Goal: Information Seeking & Learning: Learn about a topic

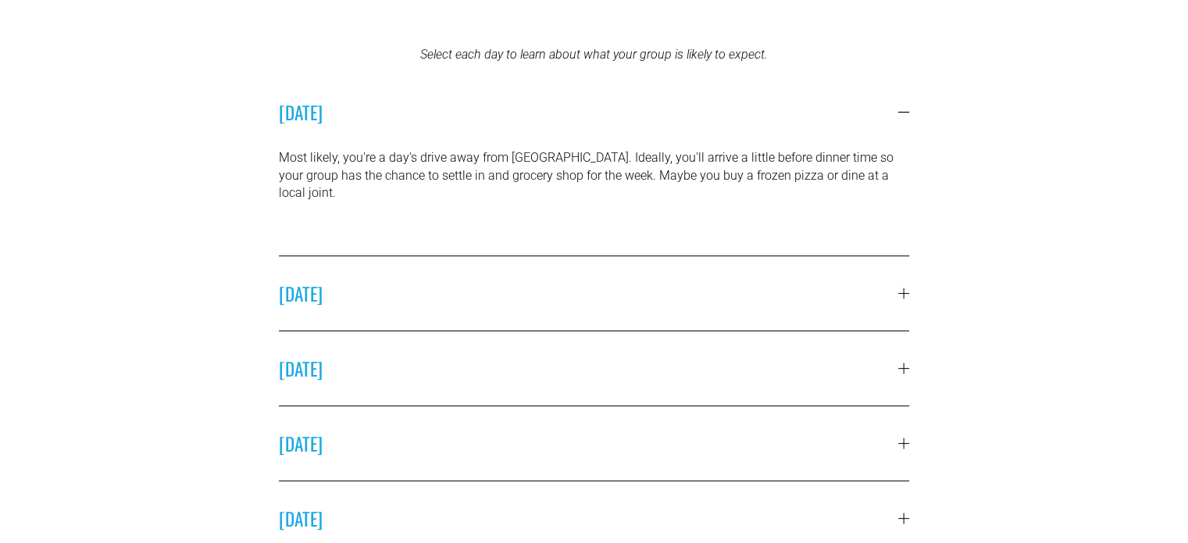
scroll to position [442, 0]
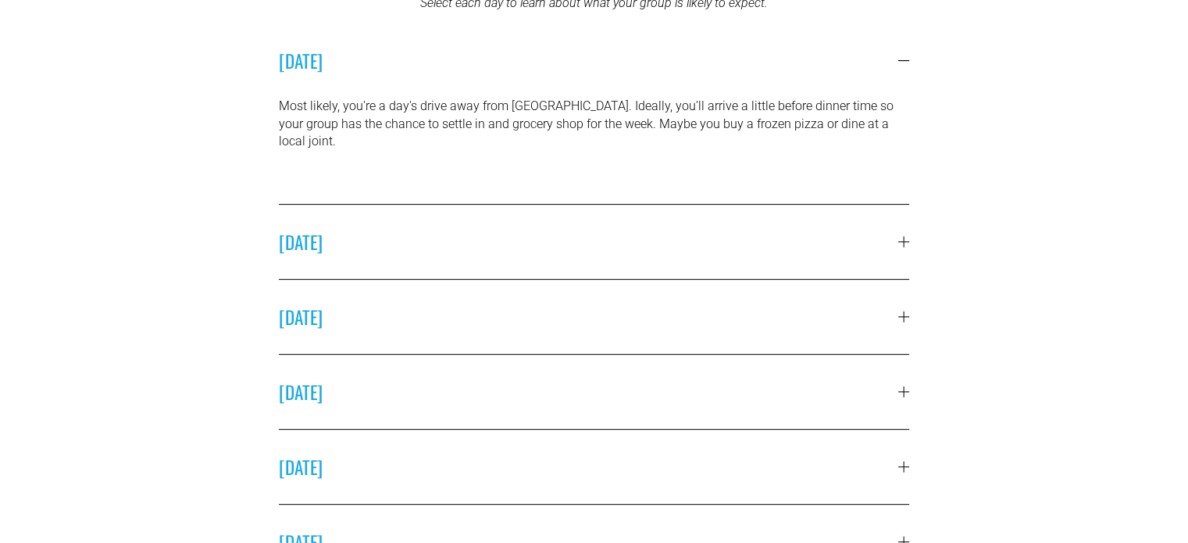
click at [883, 238] on button "[DATE]" at bounding box center [594, 242] width 631 height 74
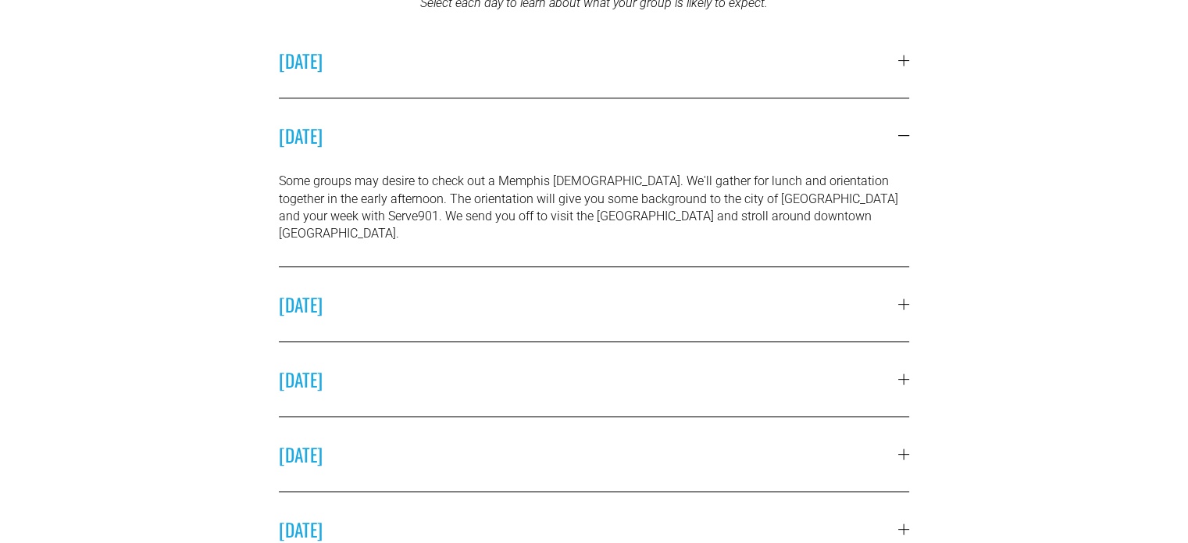
click at [878, 291] on span "[DATE]" at bounding box center [589, 304] width 620 height 27
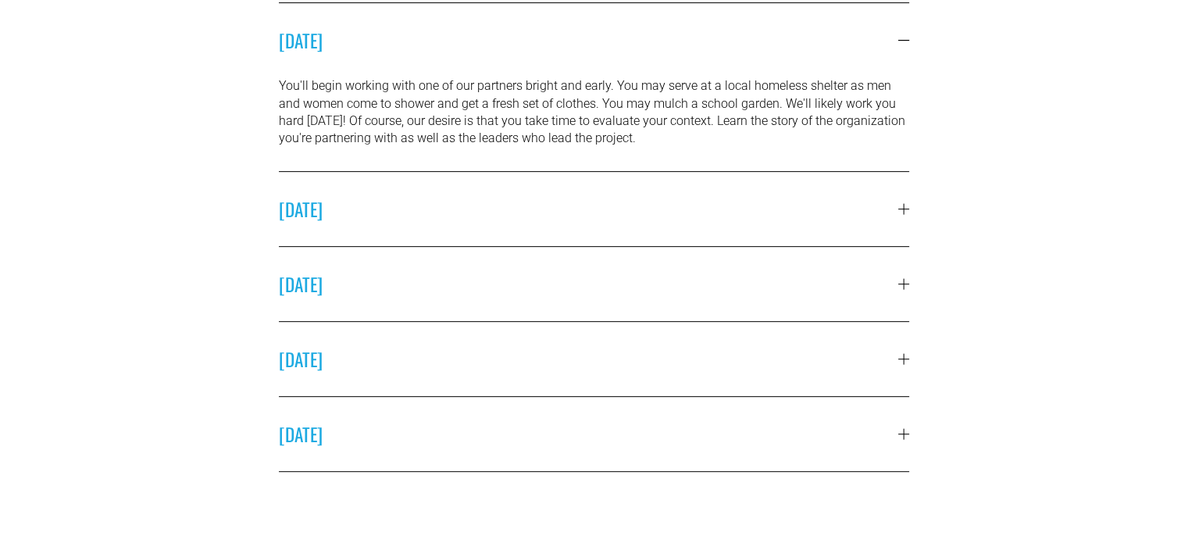
scroll to position [625, 0]
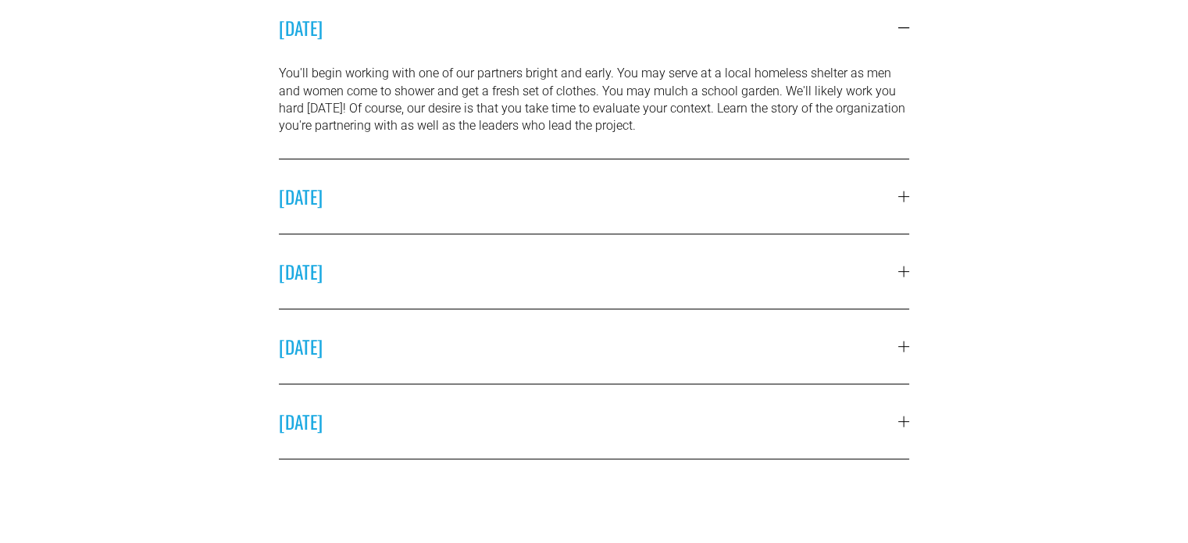
click at [894, 191] on span "[DATE]" at bounding box center [589, 196] width 620 height 27
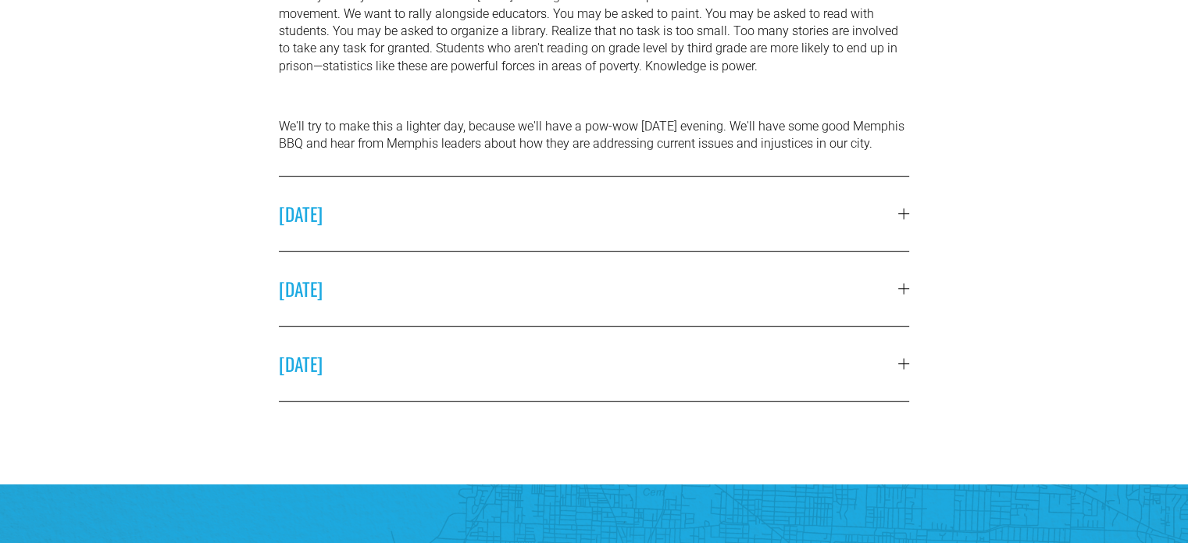
scroll to position [778, 0]
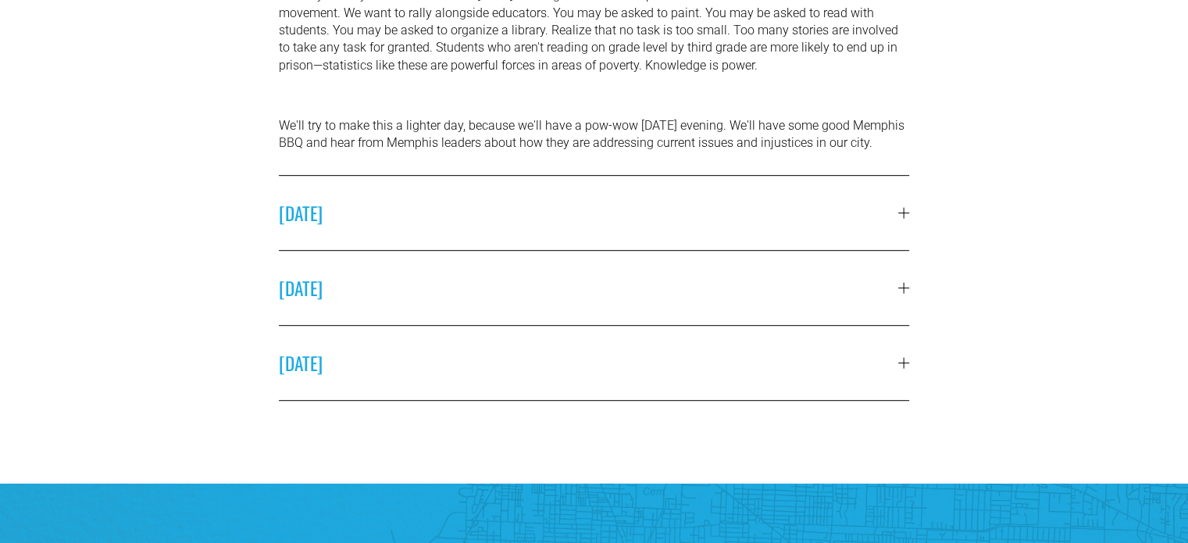
click at [889, 224] on span "[DATE]" at bounding box center [589, 212] width 620 height 27
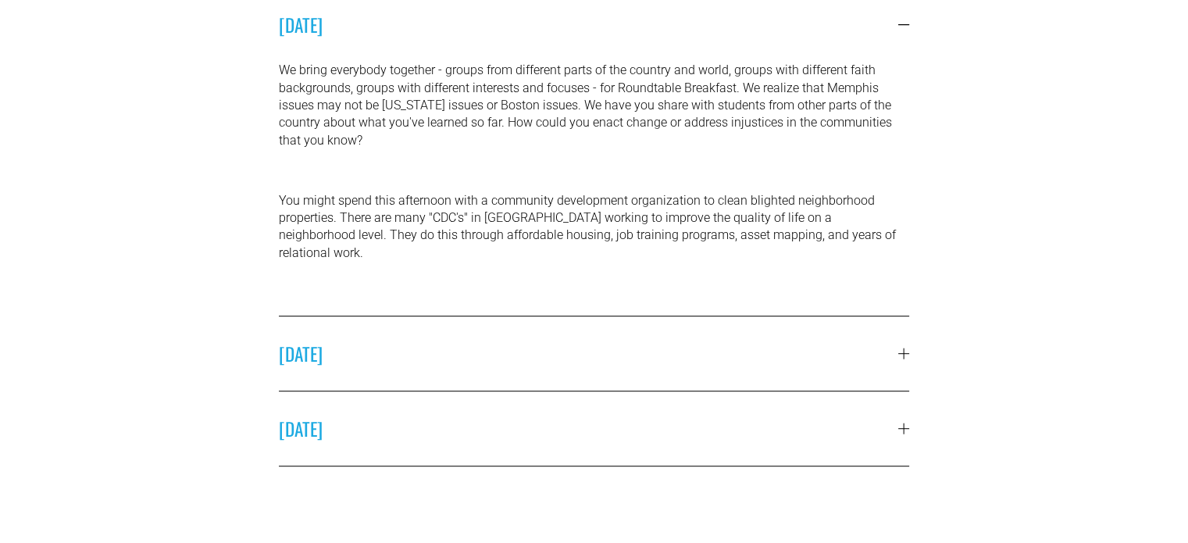
click at [904, 348] on div at bounding box center [904, 353] width 1 height 11
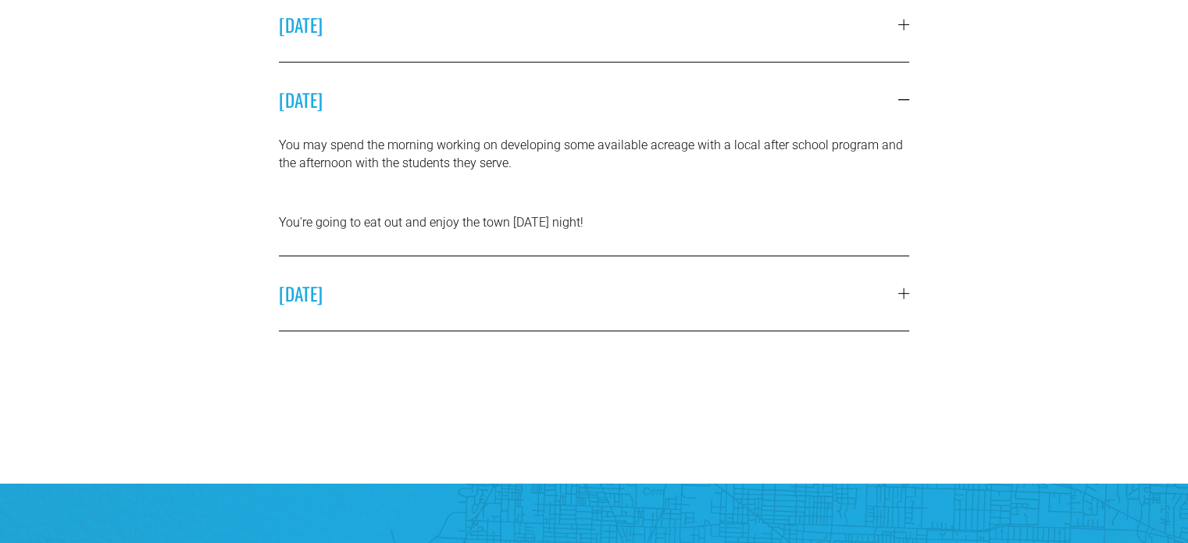
click at [900, 287] on div at bounding box center [903, 292] width 11 height 11
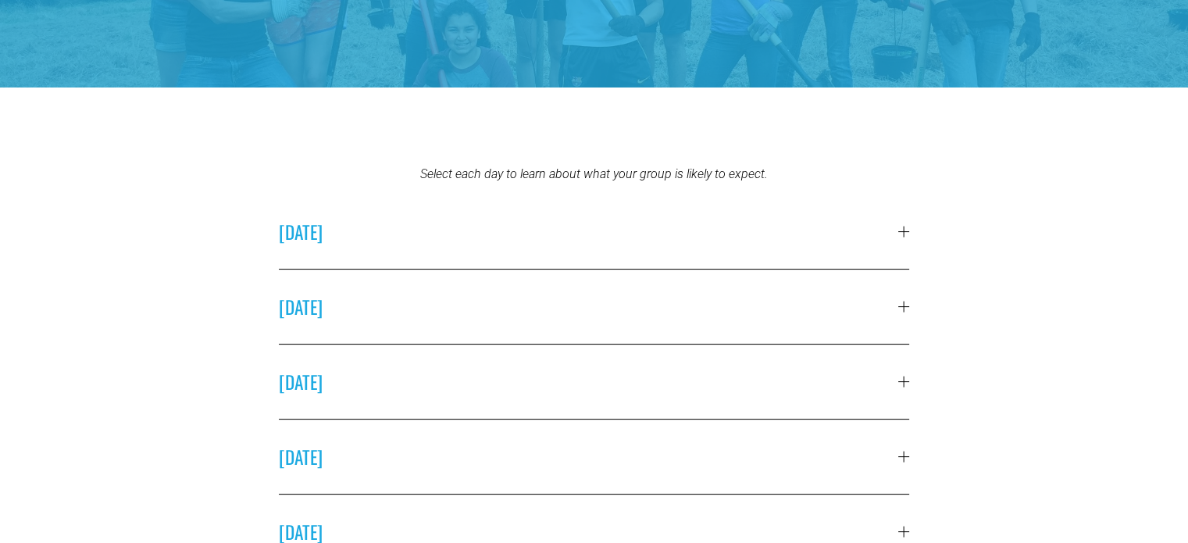
scroll to position [0, 0]
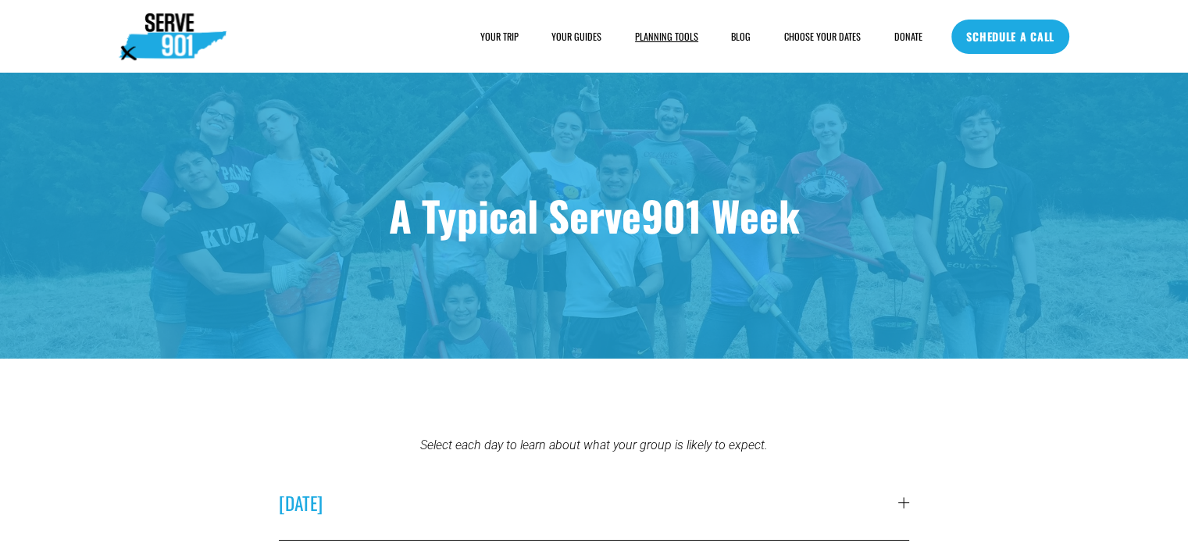
click at [735, 39] on link "BLOG" at bounding box center [741, 37] width 20 height 16
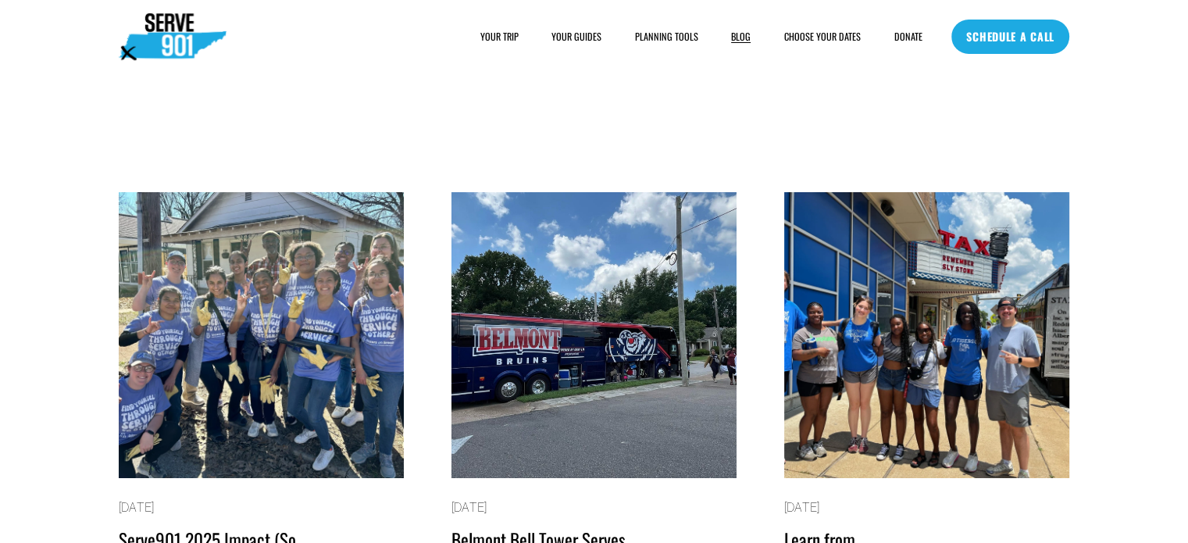
click at [485, 33] on span "YOUR TRIP" at bounding box center [499, 36] width 38 height 13
click at [0, 0] on span "FAQs" at bounding box center [0, 0] width 0 height 0
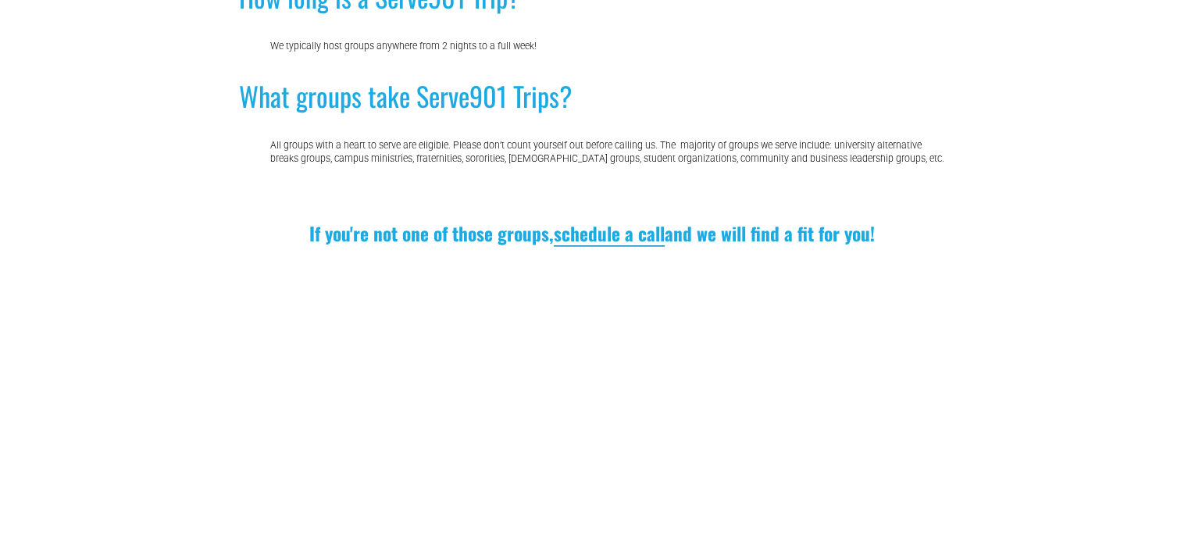
scroll to position [1518, 0]
